Goal: Check status: Check status

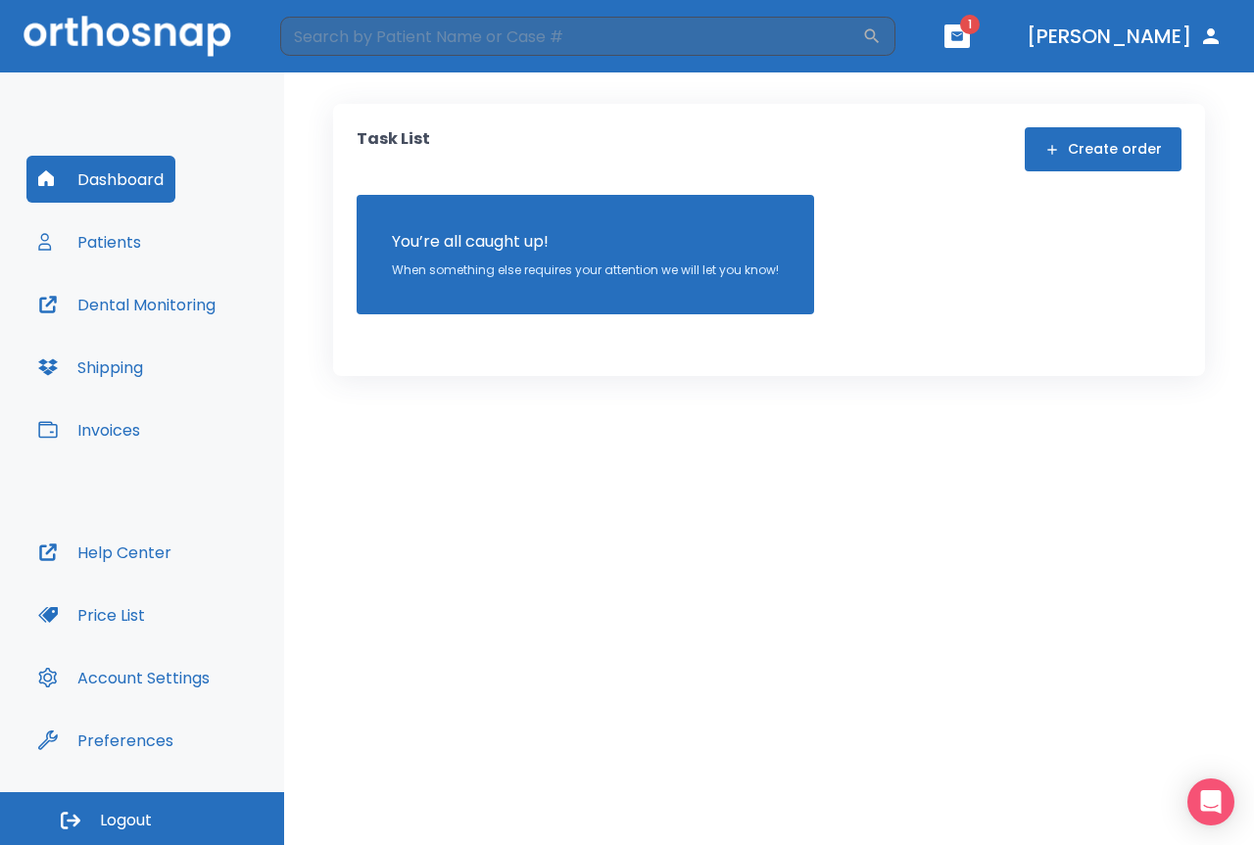
click at [100, 241] on button "Patients" at bounding box center [89, 241] width 126 height 47
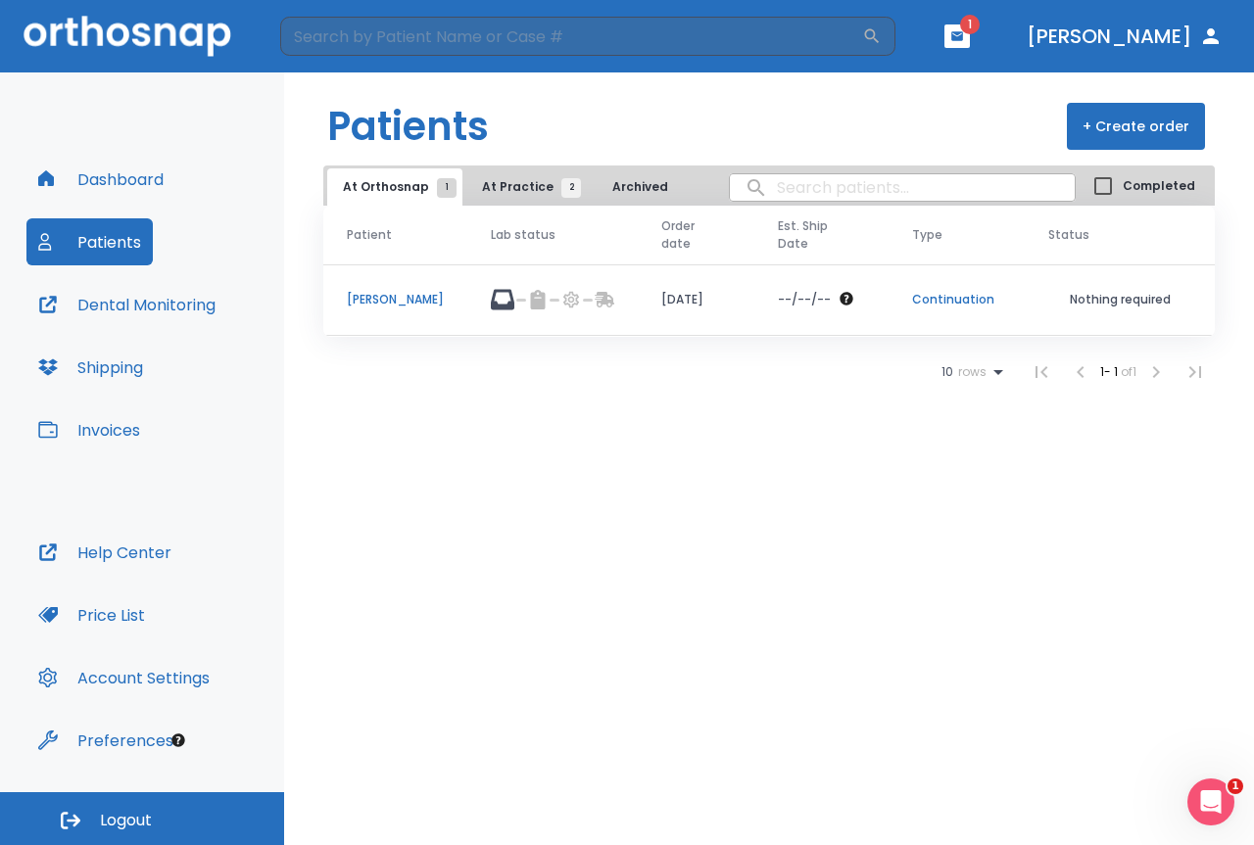
click at [403, 292] on p "[PERSON_NAME]" at bounding box center [395, 300] width 97 height 18
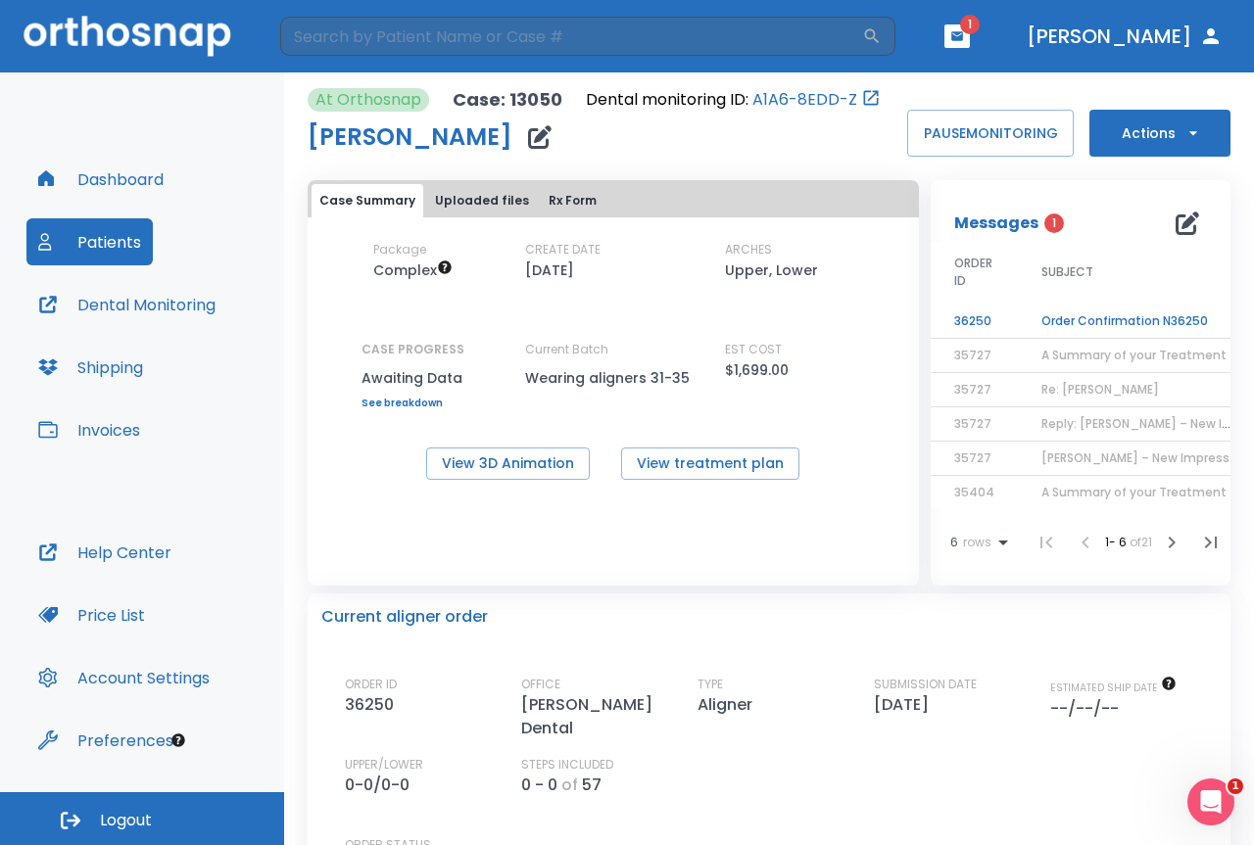
click at [478, 185] on button "Uploaded files" at bounding box center [482, 200] width 110 height 33
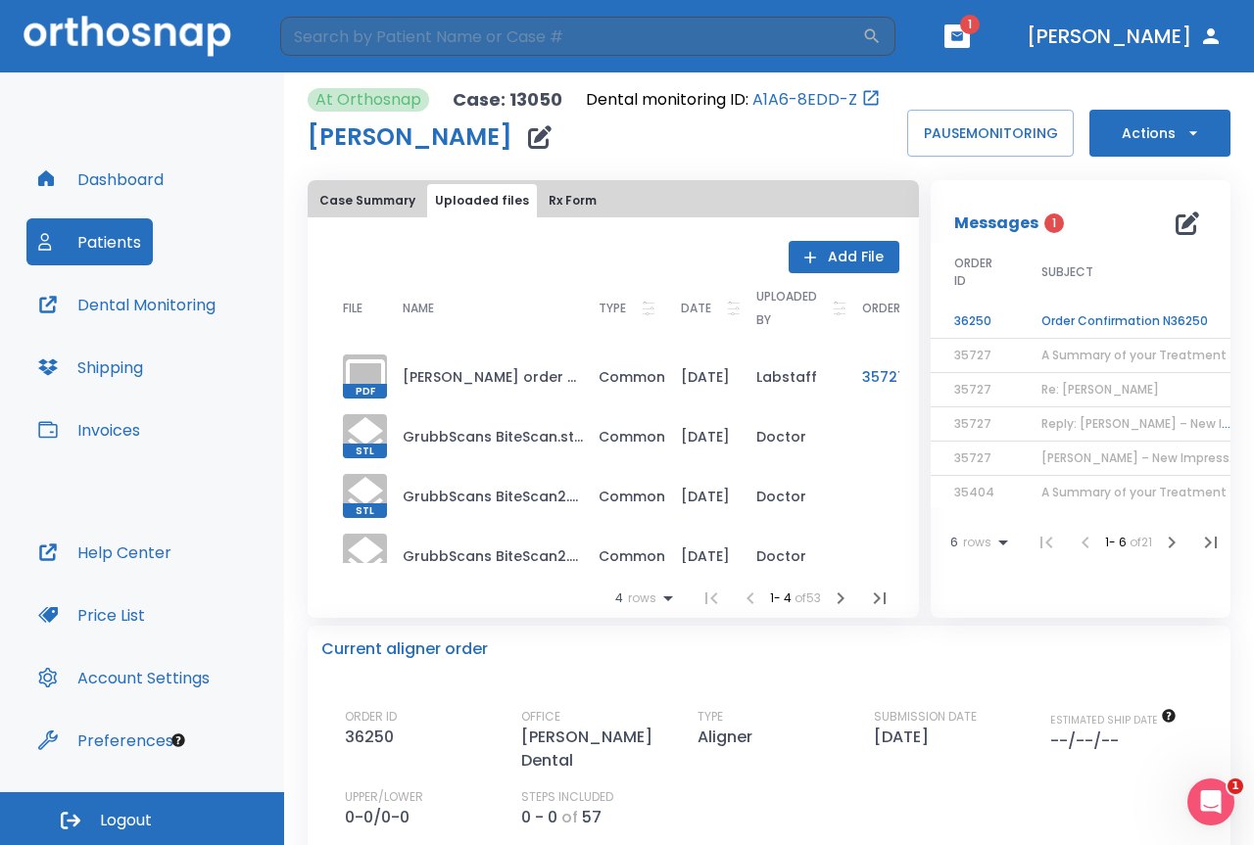
drag, startPoint x: 581, startPoint y: 188, endPoint x: 604, endPoint y: 186, distance: 23.6
click at [581, 188] on button "Rx Form" at bounding box center [573, 200] width 64 height 33
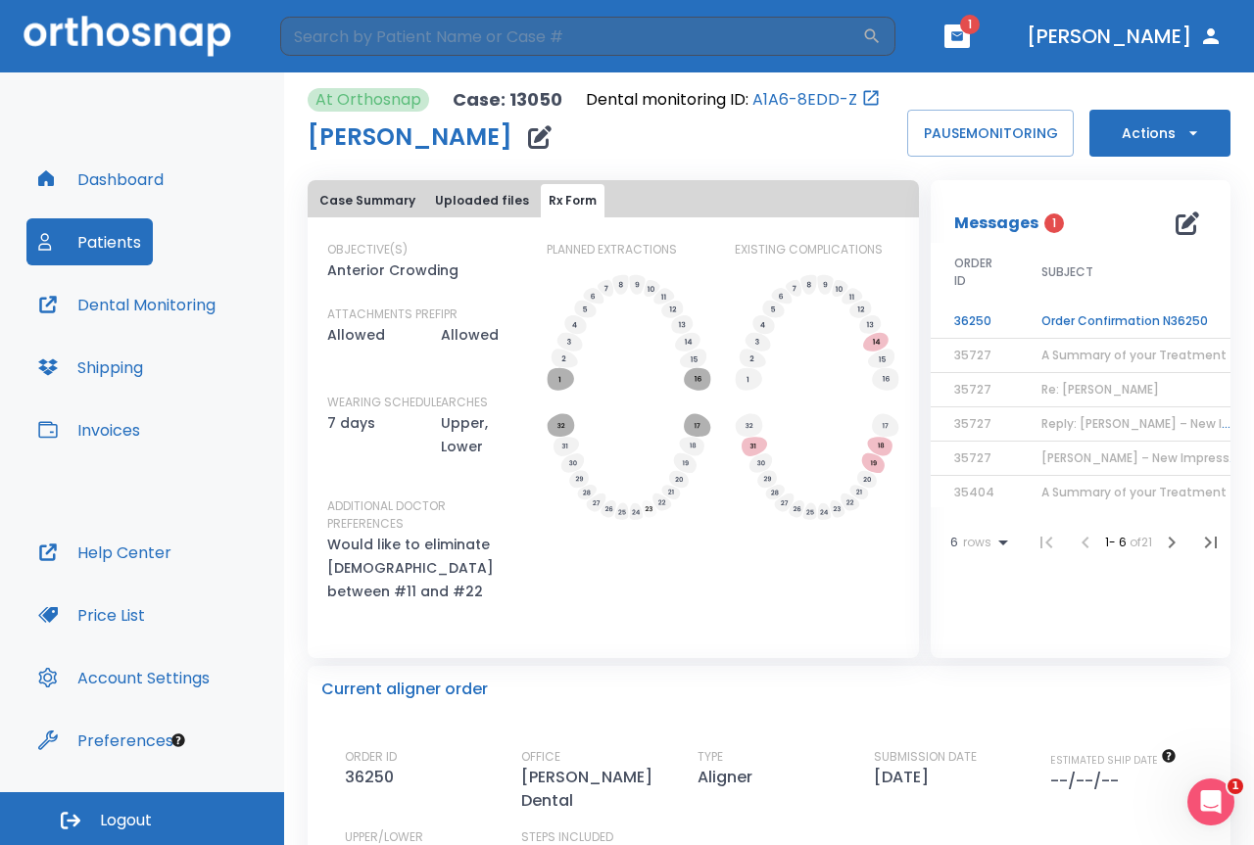
click at [1144, 314] on td "Order Confirmation N36250" at bounding box center [1139, 322] width 245 height 34
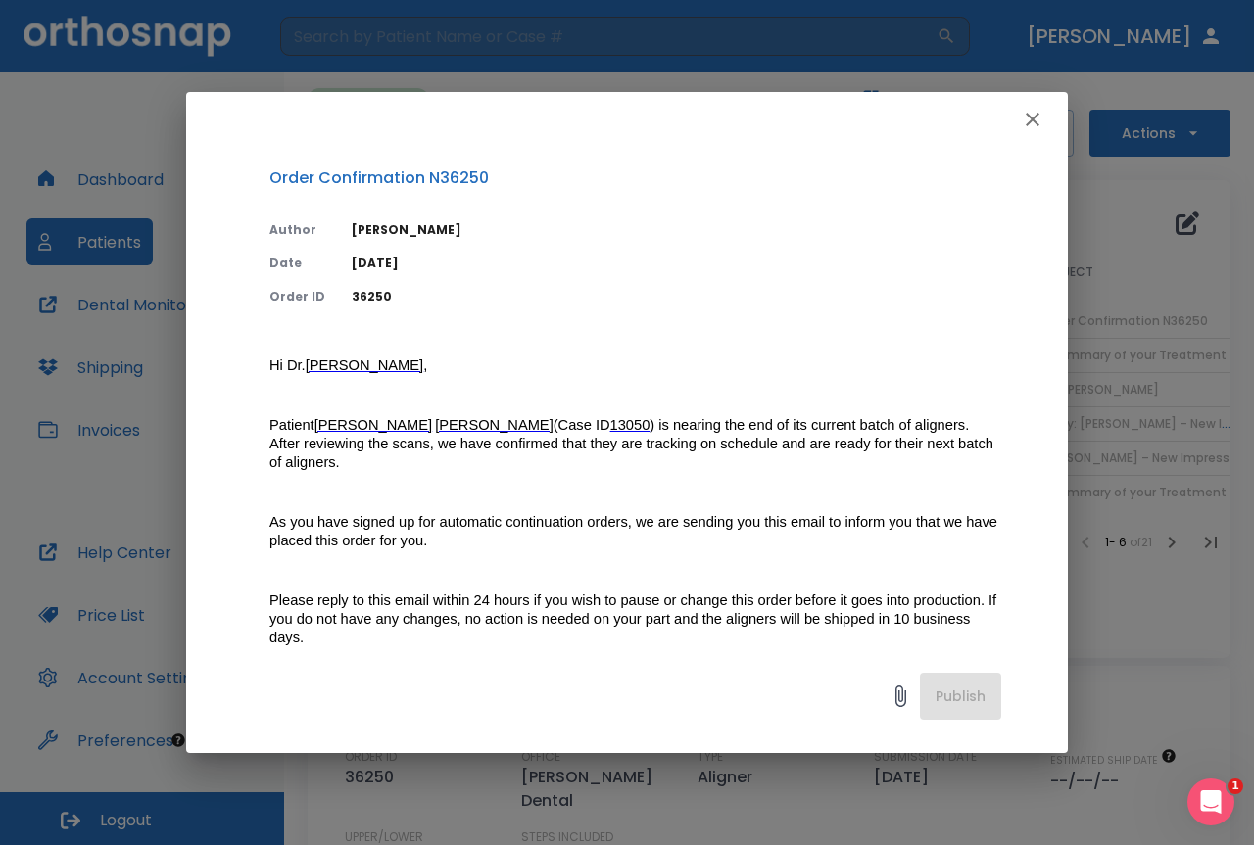
click at [1034, 117] on icon "button" at bounding box center [1032, 120] width 14 height 14
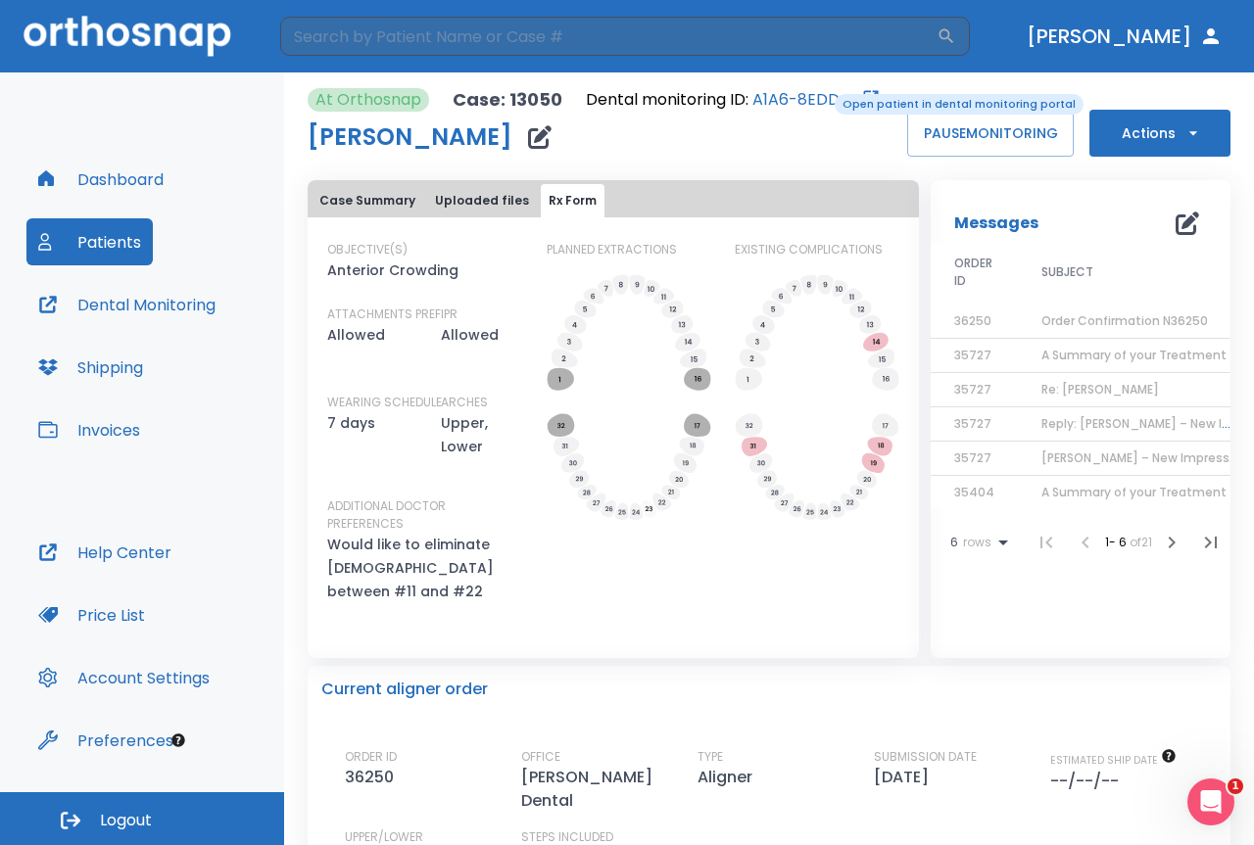
click at [824, 92] on link "A1A6-8EDD-Z" at bounding box center [804, 100] width 105 height 24
click at [1084, 334] on td "Order Confirmation N36250" at bounding box center [1139, 322] width 245 height 34
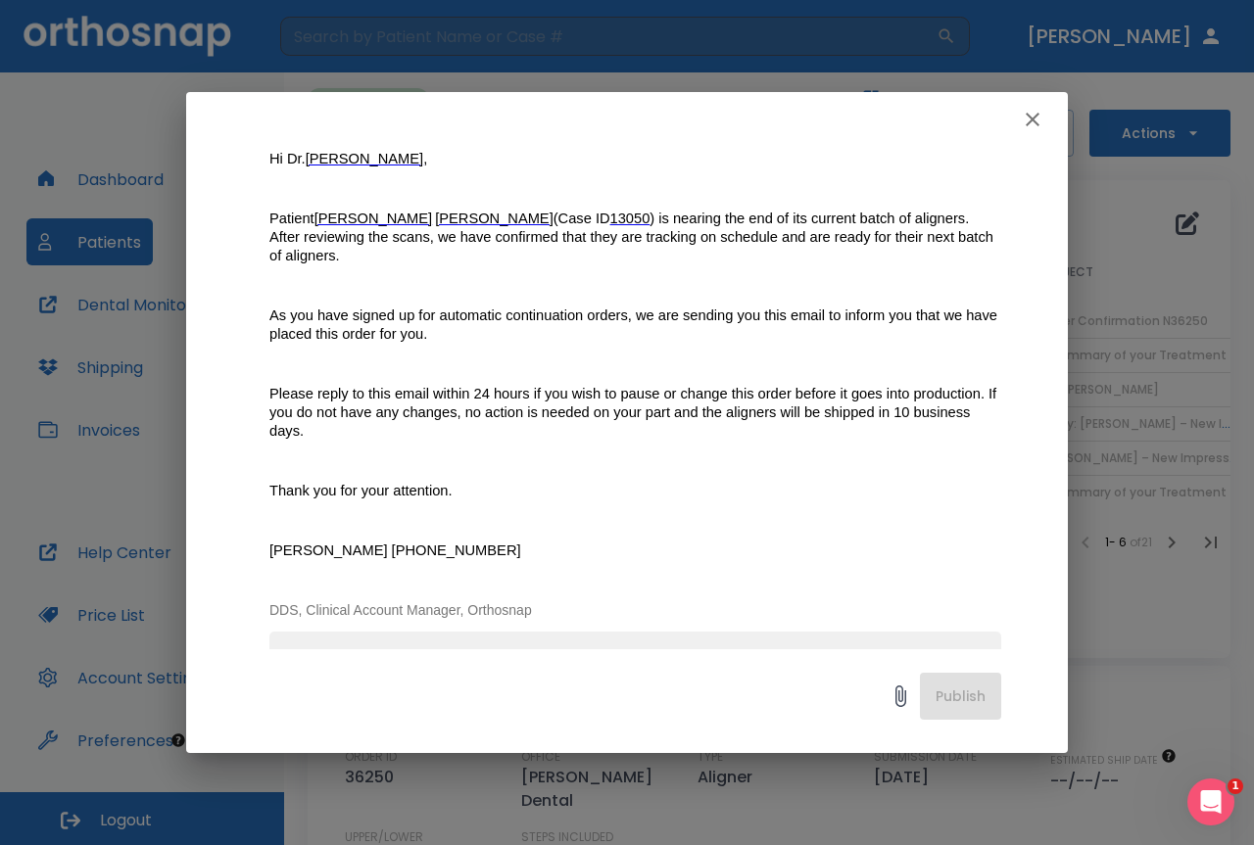
scroll to position [98, 0]
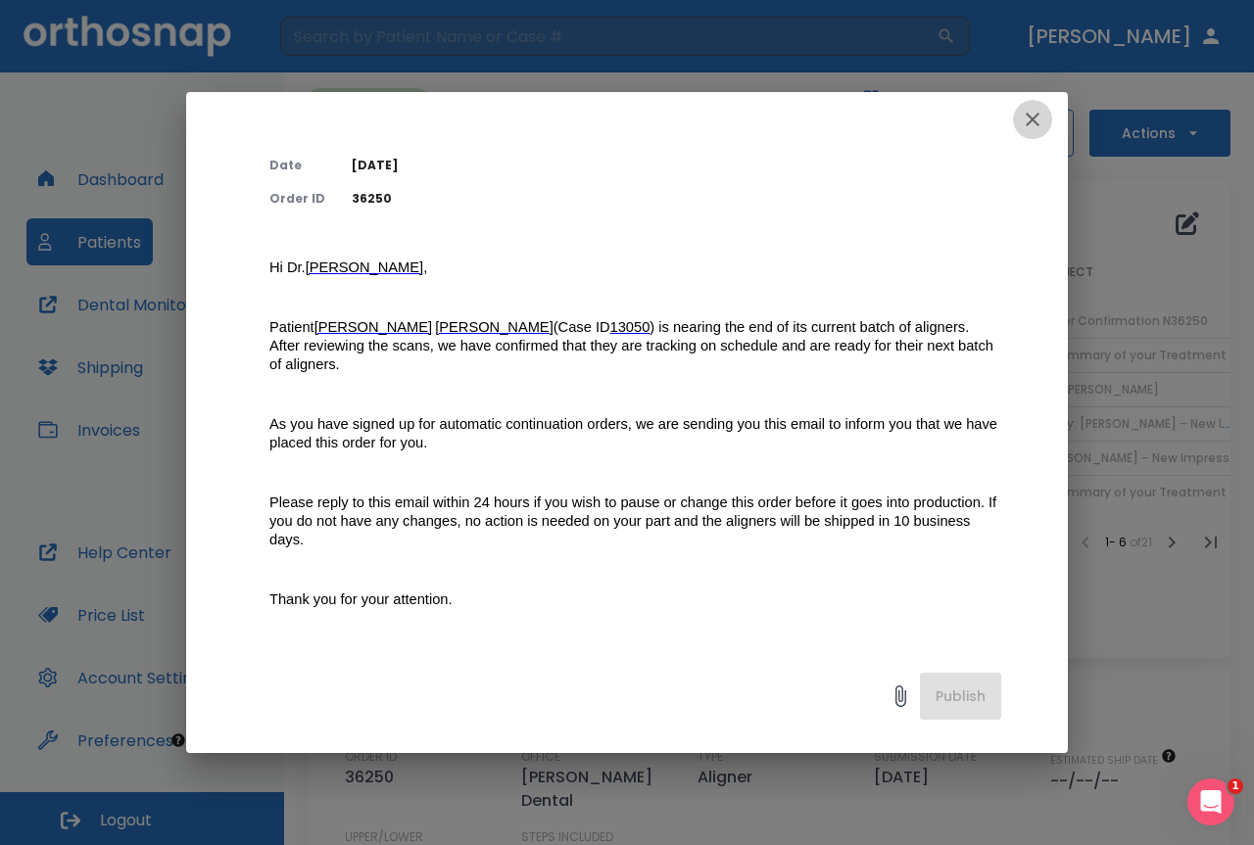
drag, startPoint x: 1033, startPoint y: 115, endPoint x: 1033, endPoint y: 133, distance: 18.6
click at [1038, 123] on icon "button" at bounding box center [1032, 120] width 24 height 24
